Goal: Check status: Check status

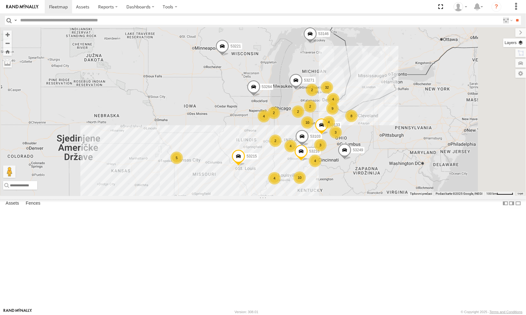
click at [520, 43] on label at bounding box center [514, 42] width 23 height 9
click at [0, 0] on label at bounding box center [0, 0] width 0 height 0
click at [0, 0] on span "Satellite + Roadmap" at bounding box center [0, 0] width 0 height 0
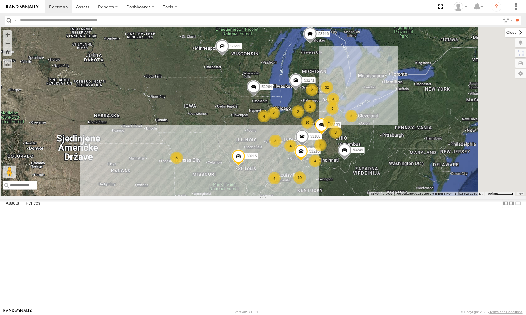
click at [505, 34] on label at bounding box center [515, 32] width 21 height 9
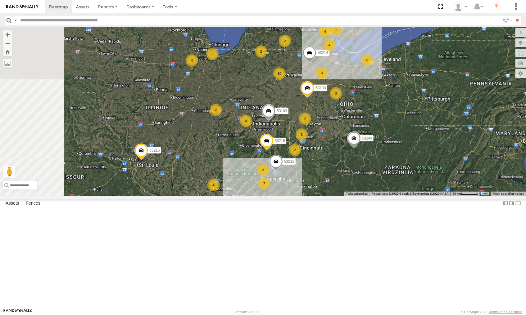
drag, startPoint x: 412, startPoint y: 250, endPoint x: 445, endPoint y: 278, distance: 43.5
click at [445, 196] on div "53215 53271 53221 53249 53264 53146 53216 53103 53133 28 4 10 4 5 4 2 8 7 4 3 3…" at bounding box center [263, 111] width 526 height 169
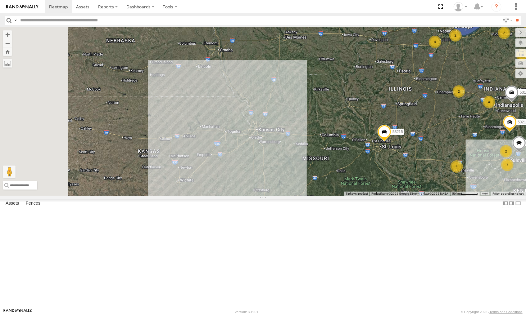
drag, startPoint x: 203, startPoint y: 216, endPoint x: 452, endPoint y: 196, distance: 249.7
click at [452, 196] on div "53215 53271 53216 53103 53212 53133 53214 53249 53264 28 4 10 4 5 4 2 8 7 4 3 3…" at bounding box center [263, 111] width 526 height 169
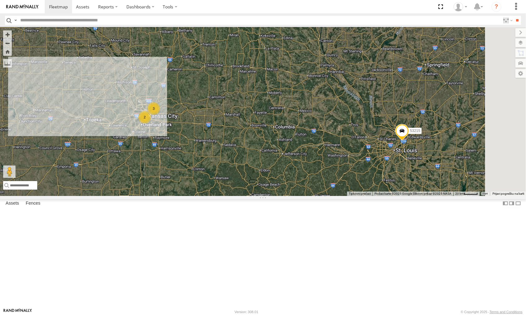
drag, startPoint x: 413, startPoint y: 215, endPoint x: 295, endPoint y: 184, distance: 122.0
click at [295, 184] on div "53215 53271 53216 53103 53212 53133 53214 53249 53264 3 2" at bounding box center [263, 111] width 526 height 169
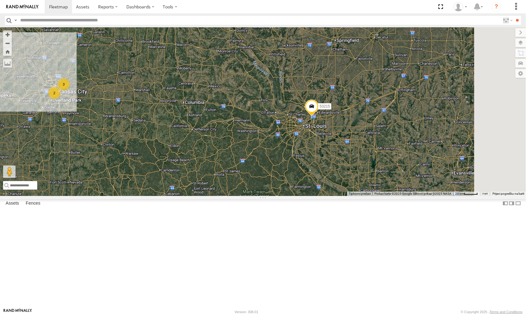
drag, startPoint x: 403, startPoint y: 208, endPoint x: 312, endPoint y: 184, distance: 93.8
click at [312, 184] on div "53215 53271 53216 53103 53212 53133 53214 53249 53264 3 2" at bounding box center [263, 111] width 526 height 169
